Goal: Information Seeking & Learning: Check status

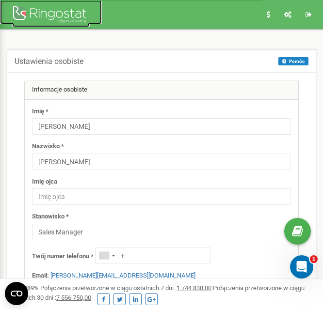
click at [58, 12] on div at bounding box center [51, 15] width 78 height 23
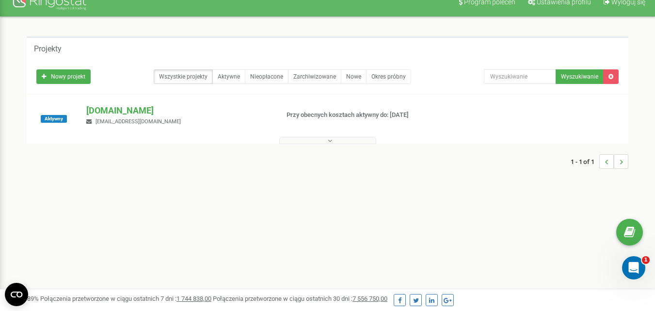
scroll to position [7, 0]
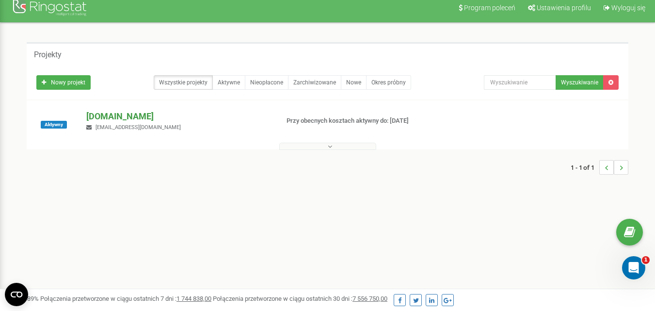
click at [127, 116] on p "[DOMAIN_NAME]" at bounding box center [178, 116] width 184 height 13
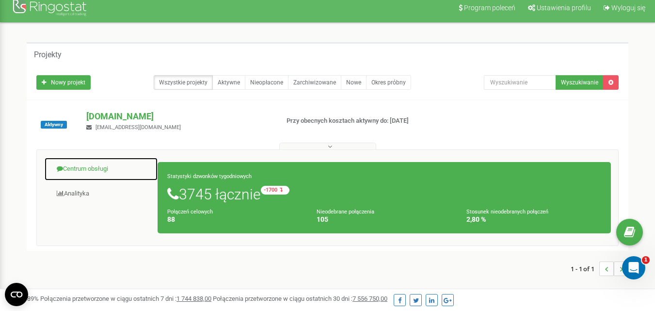
click at [96, 177] on link "Centrum obsługi" at bounding box center [101, 169] width 114 height 24
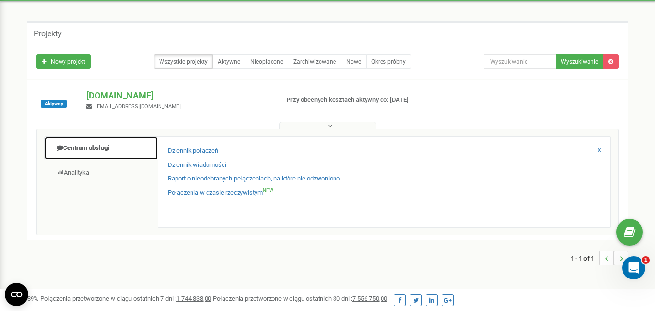
scroll to position [49, 0]
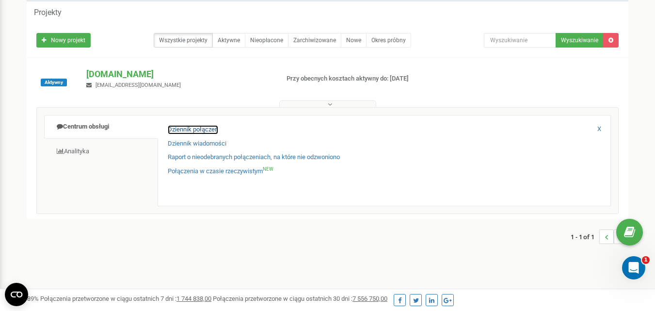
click at [211, 129] on link "Dziennik połączeń" at bounding box center [193, 129] width 50 height 9
click at [322, 139] on div "Dziennik wiadomości" at bounding box center [384, 146] width 433 height 14
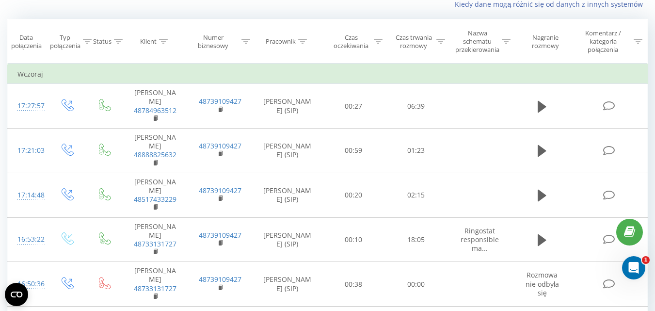
scroll to position [10, 0]
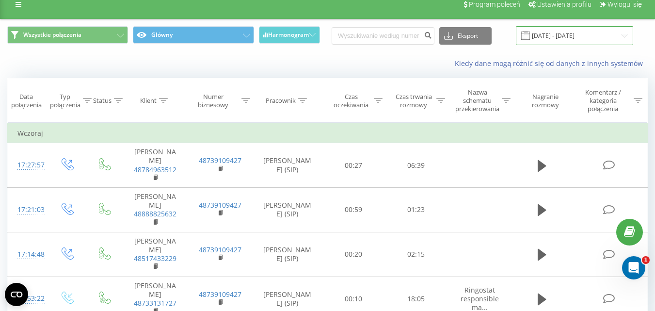
click at [599, 34] on input "[DATE] - [DATE]" at bounding box center [574, 35] width 117 height 19
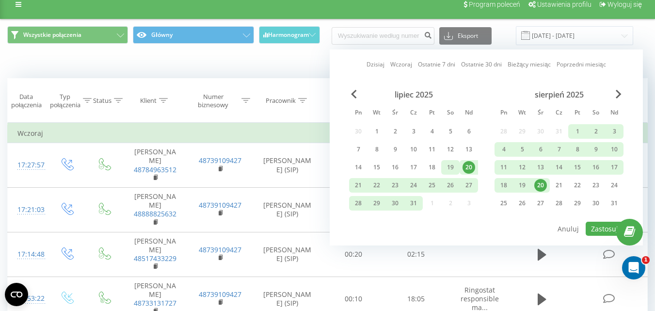
click at [456, 167] on div "19" at bounding box center [450, 167] width 13 height 13
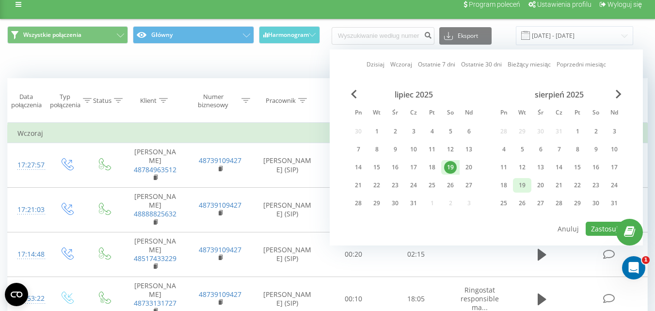
click at [515, 184] on div "19" at bounding box center [522, 185] width 18 height 15
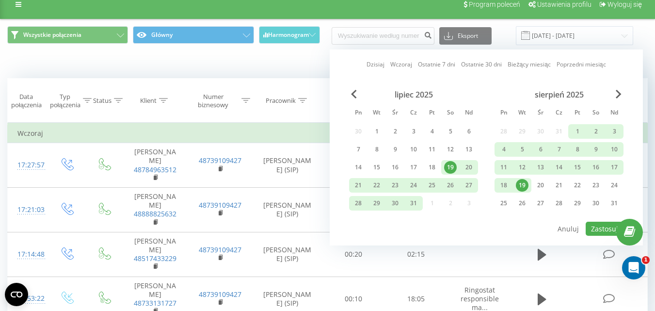
click at [522, 183] on div "19" at bounding box center [522, 185] width 13 height 13
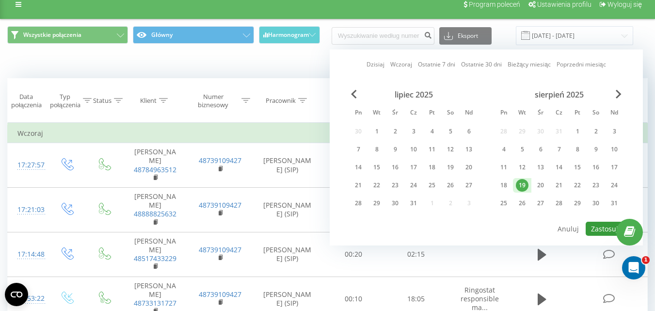
click at [611, 230] on button "Zastosuj" at bounding box center [605, 229] width 38 height 14
type input "[DATE] - [DATE]"
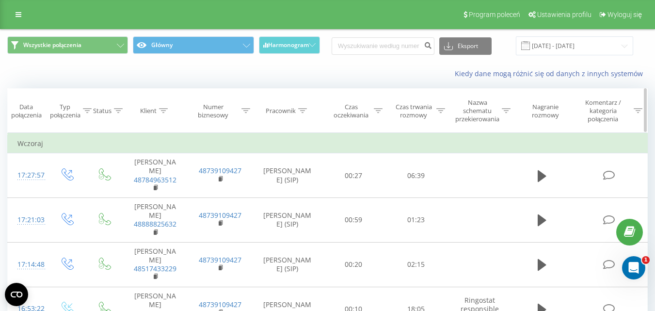
click at [368, 107] on div "Czas oczekiwania" at bounding box center [351, 111] width 40 height 16
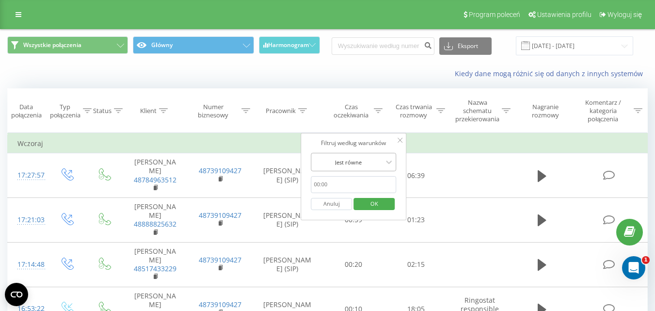
click at [356, 166] on div at bounding box center [348, 162] width 69 height 9
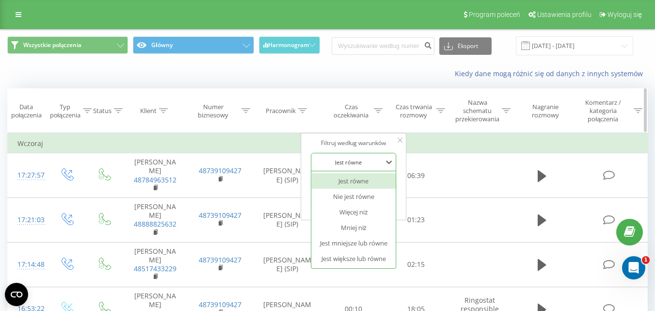
click at [422, 112] on div "Czas trwania rozmowy" at bounding box center [414, 111] width 40 height 16
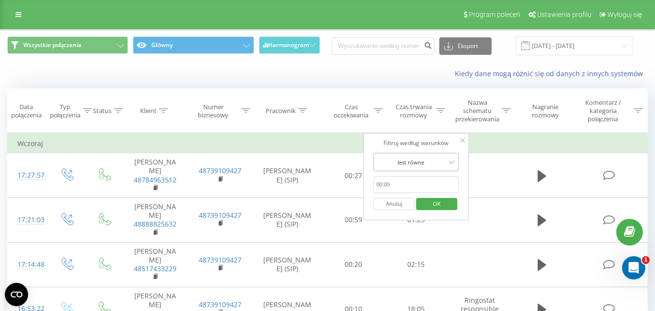
click at [415, 159] on div at bounding box center [410, 162] width 69 height 9
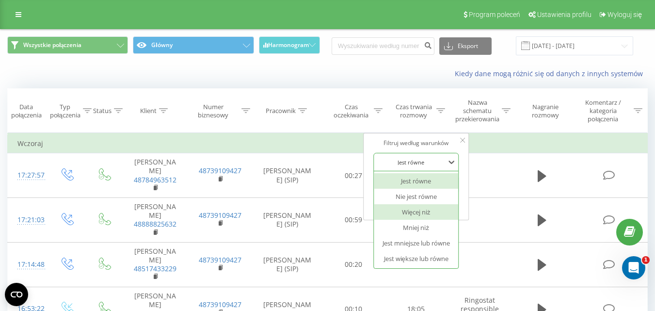
click at [419, 210] on div "Więcej niż" at bounding box center [416, 212] width 84 height 16
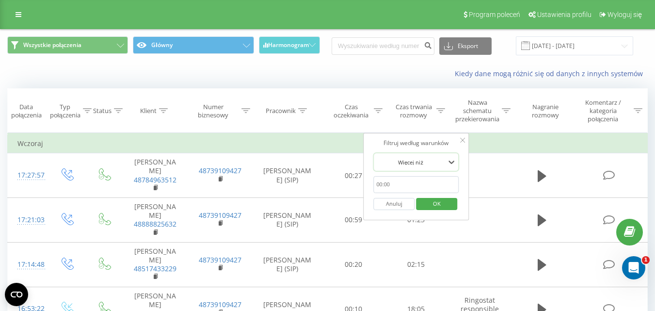
click at [409, 168] on div "Więcej niż" at bounding box center [410, 162] width 71 height 15
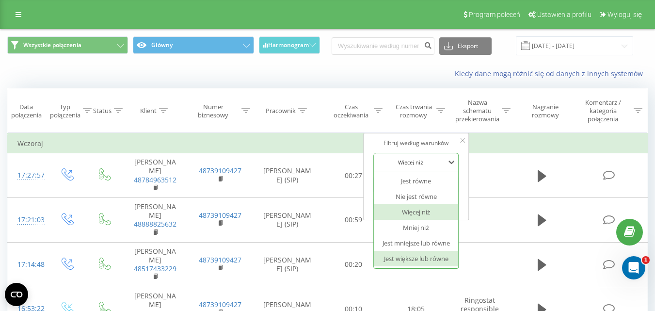
click at [429, 257] on div "Jest większe lub równe" at bounding box center [416, 259] width 84 height 16
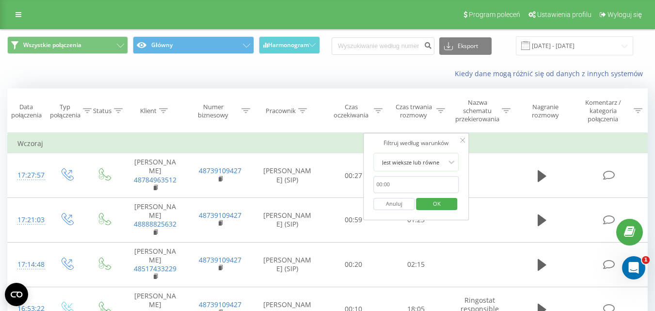
click at [410, 179] on input "text" at bounding box center [415, 184] width 85 height 17
type input "00:20"
click at [429, 199] on span "OK" at bounding box center [436, 203] width 27 height 15
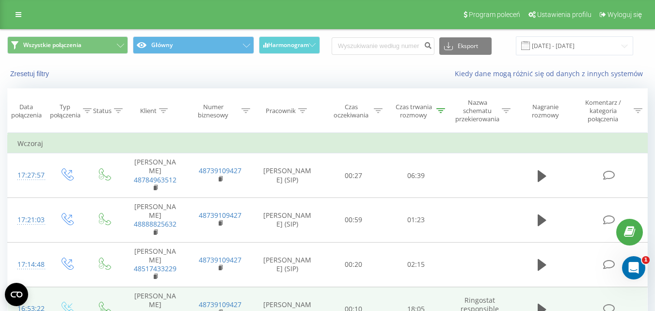
click at [419, 293] on td "18:05" at bounding box center [416, 309] width 63 height 45
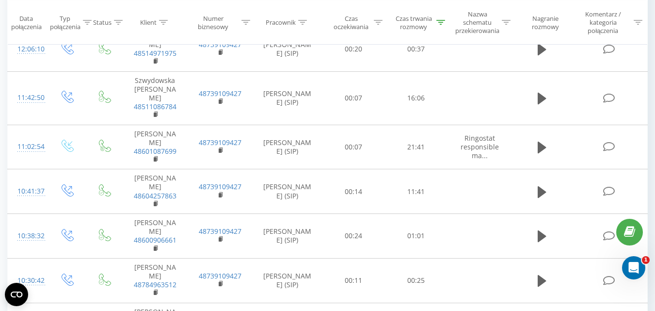
scroll to position [894, 0]
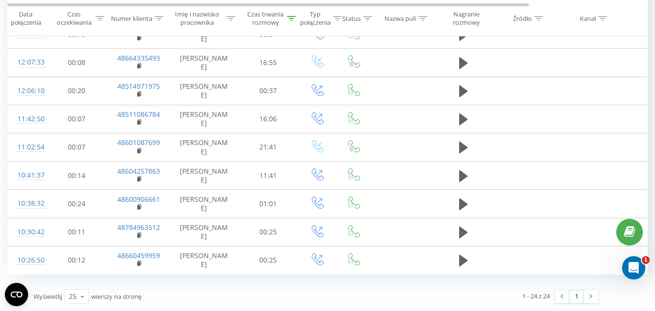
scroll to position [548, 0]
click at [563, 299] on link at bounding box center [562, 296] width 15 height 14
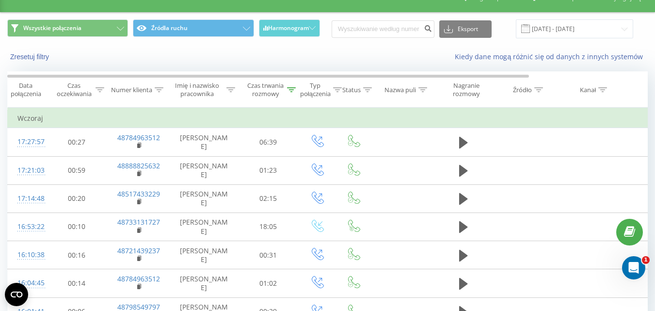
scroll to position [0, 0]
